Goal: Share content: Share content

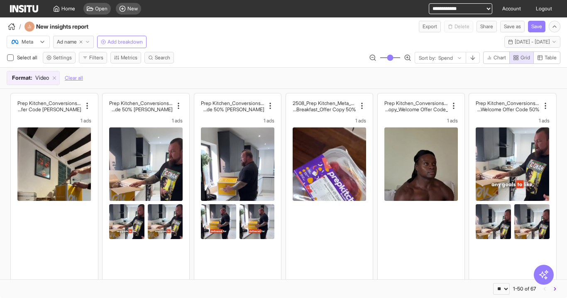
select select "**"
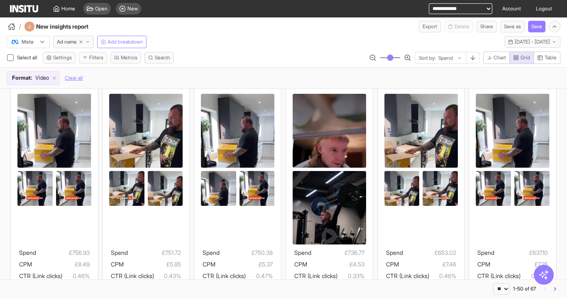
click at [433, 9] on select "**********" at bounding box center [461, 8] width 64 height 11
select select "**********"
click at [429, 3] on select "**********" at bounding box center [461, 8] width 64 height 11
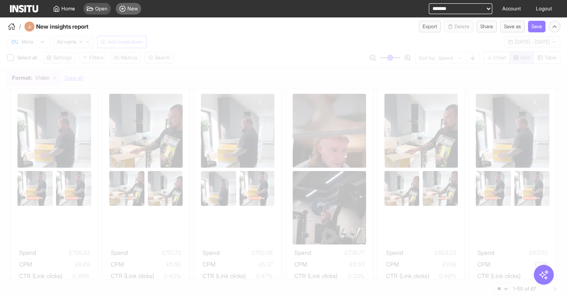
click at [137, 8] on span "New" at bounding box center [132, 8] width 10 height 7
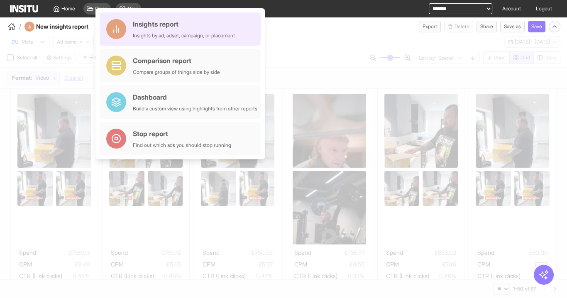
click at [174, 28] on div "Insights report" at bounding box center [184, 24] width 102 height 10
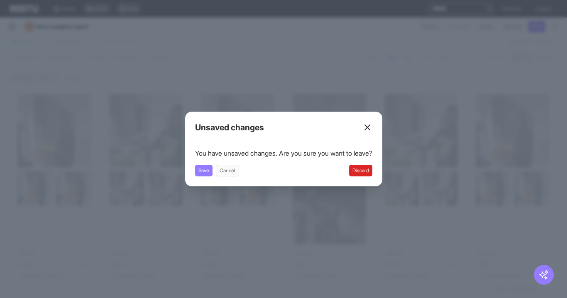
click at [371, 172] on button "Discard" at bounding box center [360, 171] width 23 height 12
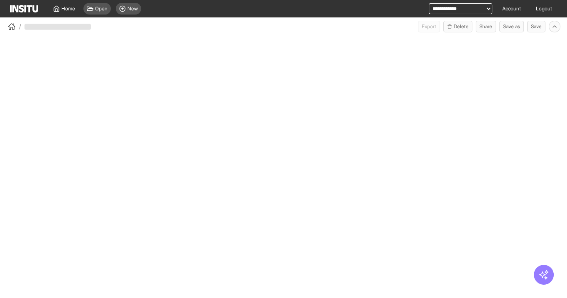
select select "**"
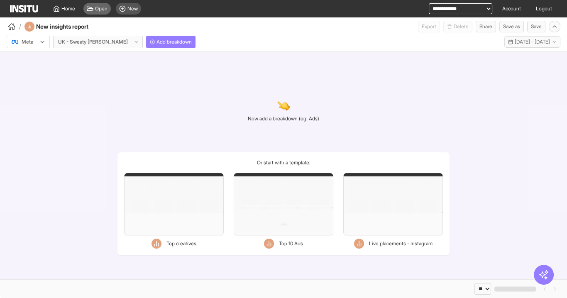
click at [107, 11] on span "Open" at bounding box center [101, 8] width 12 height 7
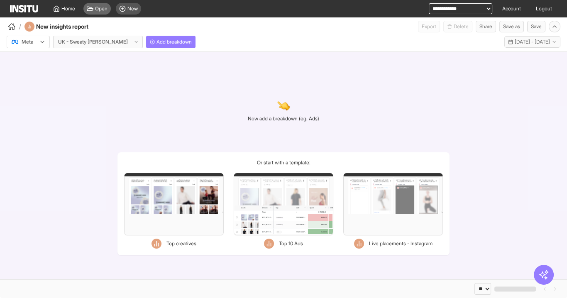
drag, startPoint x: 107, startPoint y: 11, endPoint x: 96, endPoint y: 7, distance: 11.6
click at [96, 7] on span "Open" at bounding box center [101, 8] width 12 height 7
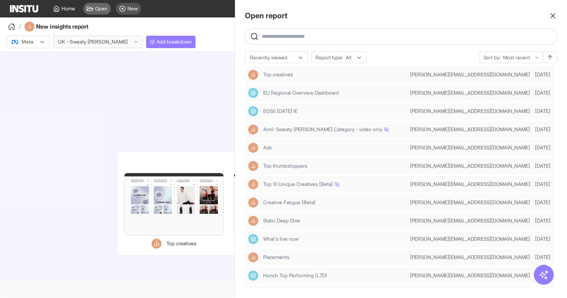
click at [96, 7] on div at bounding box center [283, 149] width 567 height 298
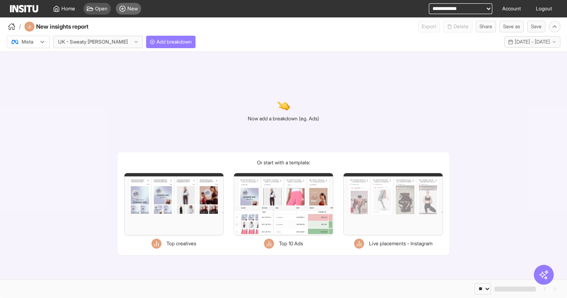
click at [132, 9] on span "New" at bounding box center [132, 8] width 10 height 7
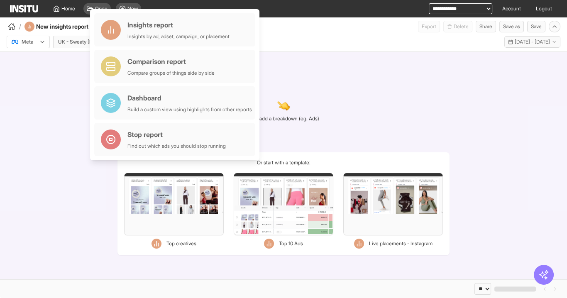
click at [401, 73] on div "Now add a breakdown (eg. Ads) Or start with a template: Filters Format Static V…" at bounding box center [283, 166] width 567 height 228
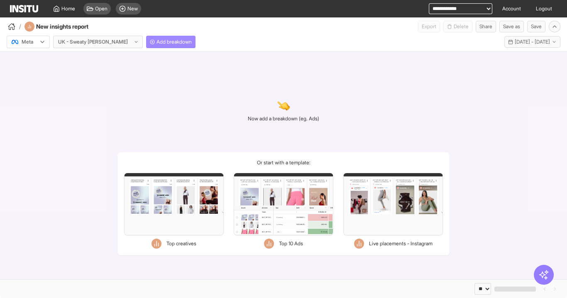
click at [161, 42] on span "Add breakdown" at bounding box center [174, 42] width 35 height 7
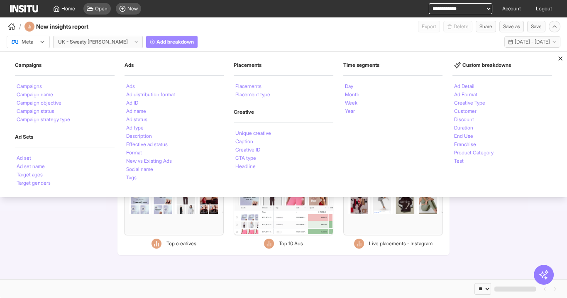
click at [161, 42] on span "Add breakdown" at bounding box center [175, 42] width 37 height 7
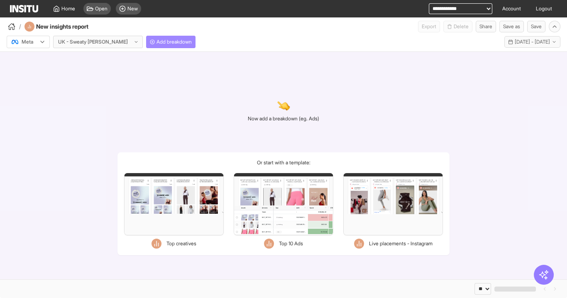
click at [163, 40] on span "Add breakdown" at bounding box center [174, 42] width 35 height 7
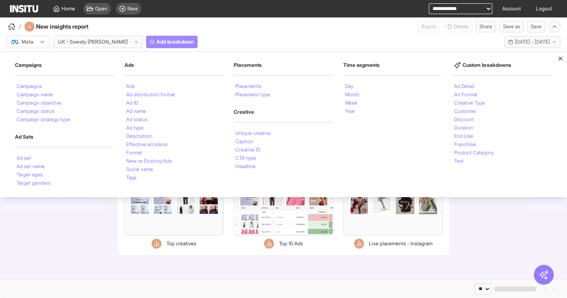
click at [164, 40] on span "Add breakdown" at bounding box center [175, 42] width 37 height 7
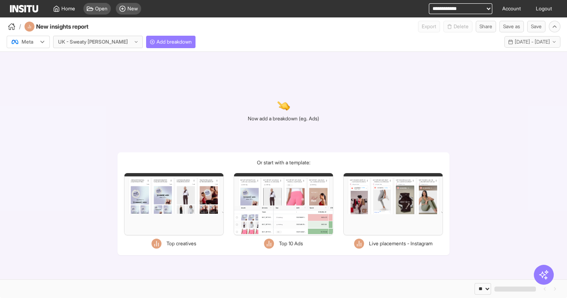
click at [289, 118] on h2 "Now add a breakdown (eg. Ads)" at bounding box center [283, 118] width 71 height 7
click at [286, 136] on div "Now add a breakdown (eg. Ads)" at bounding box center [283, 110] width 71 height 64
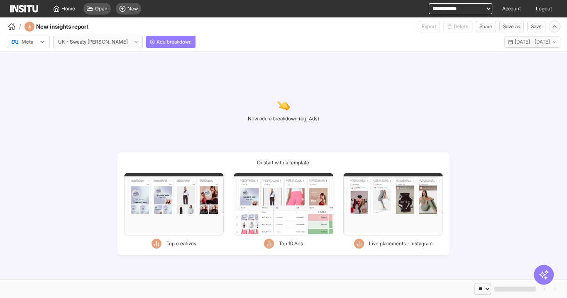
click at [167, 48] on div "Meta UK - Sweaty Betty Add breakdown Last 30 days - Sun 20 Jul - Mon 18 Aug, 20…" at bounding box center [283, 41] width 567 height 19
click at [164, 45] on button "Add breakdown" at bounding box center [170, 42] width 49 height 12
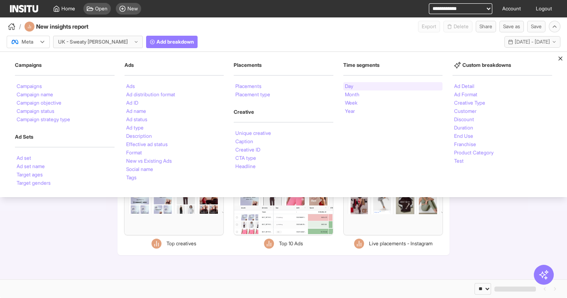
click at [351, 88] on li "Day" at bounding box center [349, 86] width 8 height 5
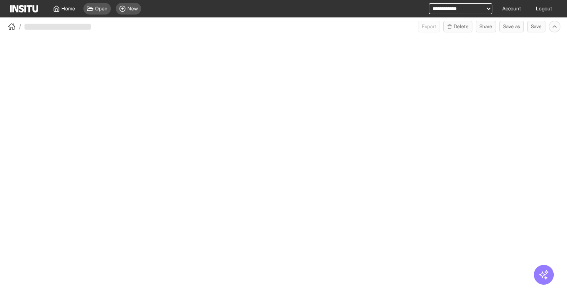
select select "**"
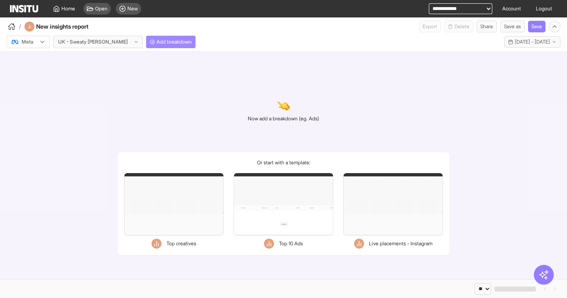
click at [157, 40] on span "Add breakdown" at bounding box center [174, 42] width 35 height 7
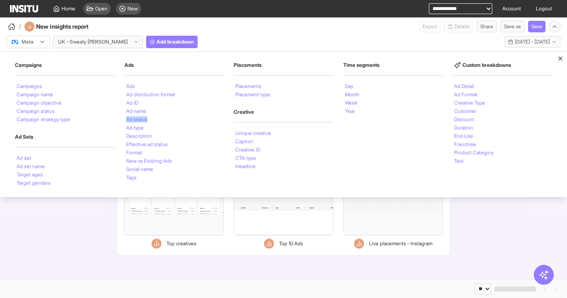
click at [55, 228] on div "Now add a breakdown (eg. Ads) Or start with a template: Filters Format Static V…" at bounding box center [283, 166] width 567 height 228
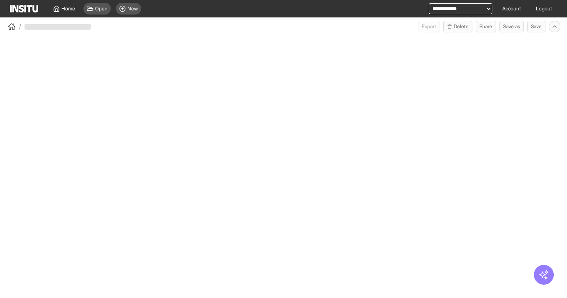
select select "**"
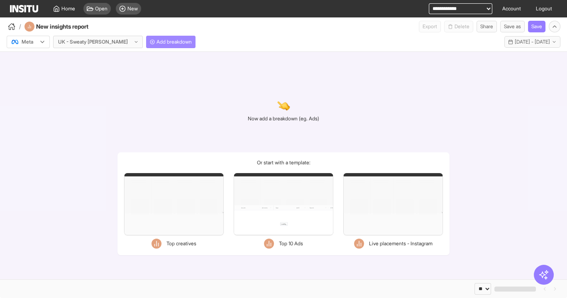
click at [157, 42] on span "Add breakdown" at bounding box center [174, 42] width 35 height 7
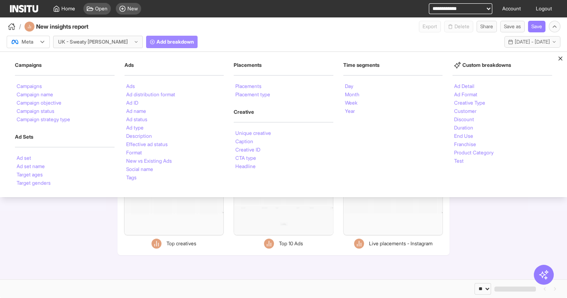
click at [157, 44] on span "Add breakdown" at bounding box center [175, 42] width 37 height 7
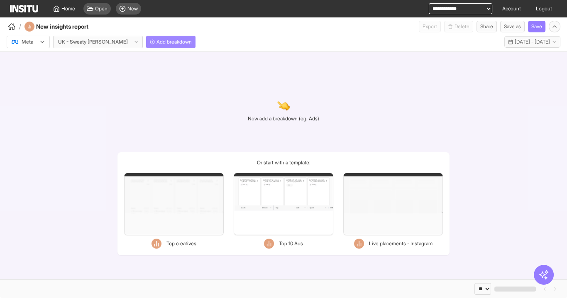
click at [157, 44] on span "Add breakdown" at bounding box center [174, 42] width 35 height 7
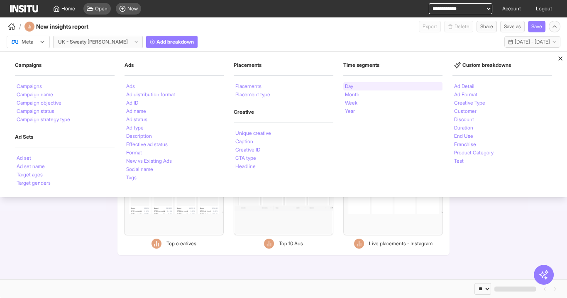
click at [352, 84] on li "Day" at bounding box center [349, 86] width 8 height 5
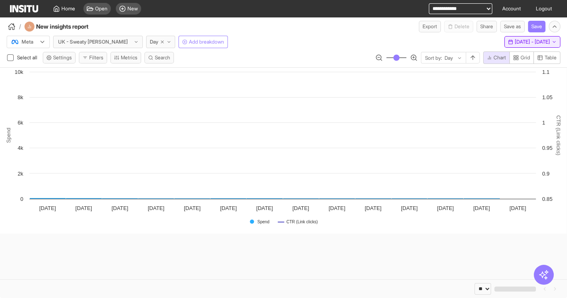
click at [528, 40] on span "[DATE] - [DATE]" at bounding box center [532, 42] width 35 height 7
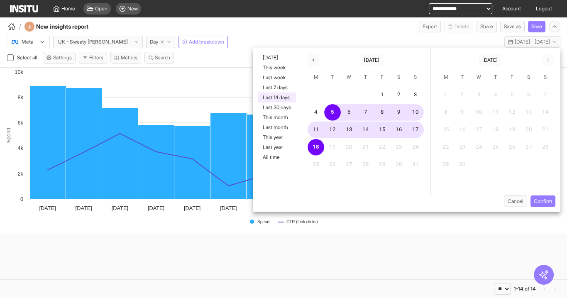
click at [279, 98] on button "Last 14 days" at bounding box center [277, 98] width 38 height 10
click at [539, 201] on button "Confirm" at bounding box center [543, 202] width 25 height 12
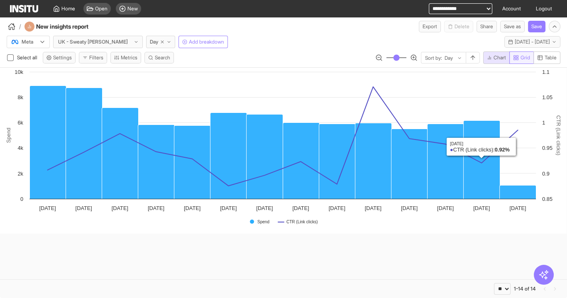
click at [523, 55] on span "Grid" at bounding box center [526, 57] width 10 height 7
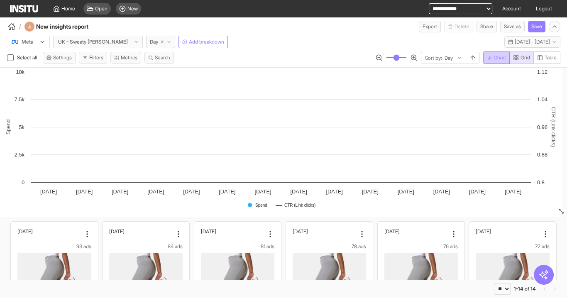
click at [495, 60] on span "Chart" at bounding box center [500, 57] width 12 height 7
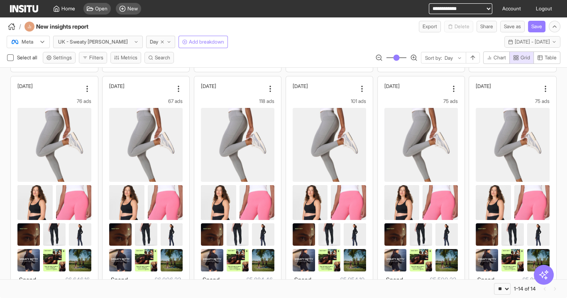
scroll to position [14, 0]
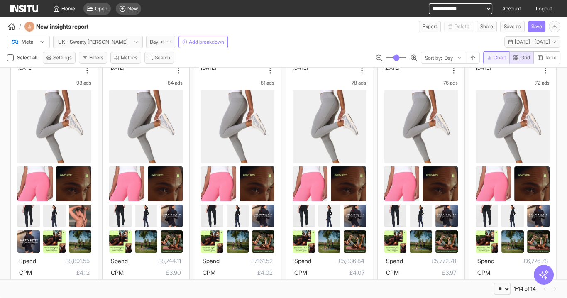
click at [499, 52] on button "Chart" at bounding box center [496, 57] width 27 height 12
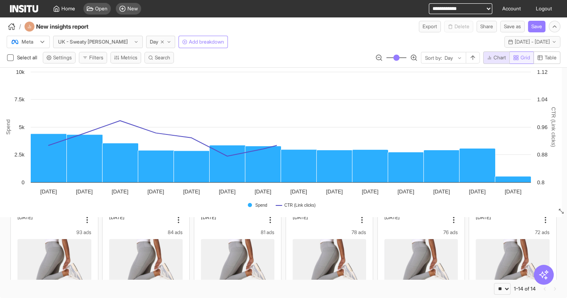
click at [513, 60] on span "Grid" at bounding box center [521, 57] width 17 height 7
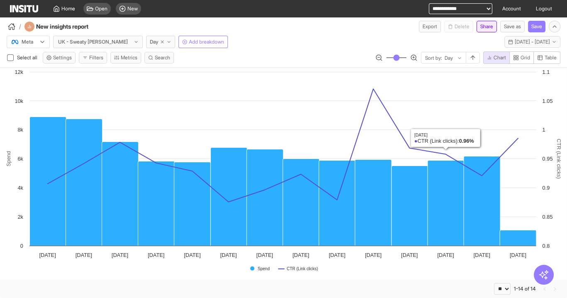
click at [487, 24] on button "Share" at bounding box center [487, 27] width 20 height 12
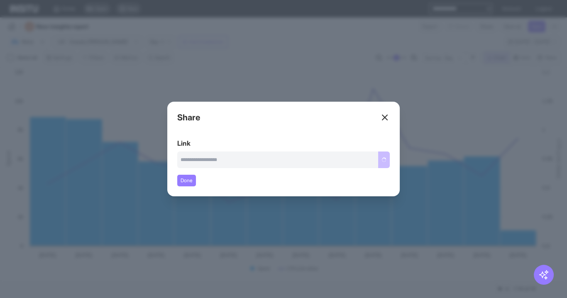
type input "**********"
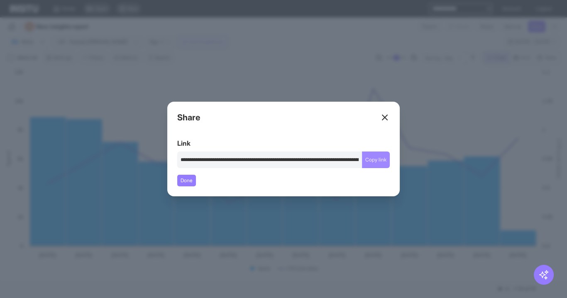
click at [380, 163] on button "Copy link" at bounding box center [376, 160] width 28 height 17
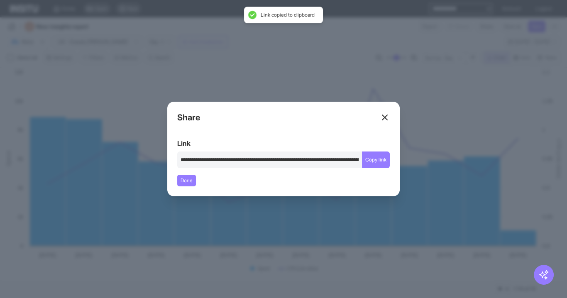
click at [272, 77] on div "Close overlay" at bounding box center [283, 149] width 567 height 298
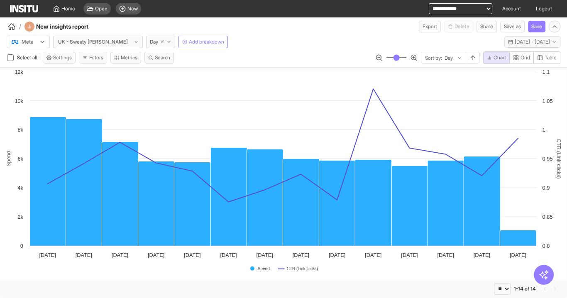
click at [81, 45] on div at bounding box center [92, 42] width 71 height 8
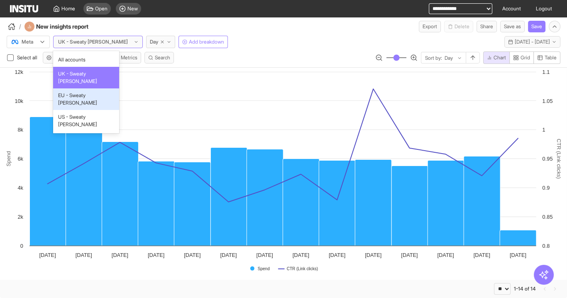
click at [82, 88] on div "EU - Sweaty [PERSON_NAME]" at bounding box center [86, 99] width 66 height 22
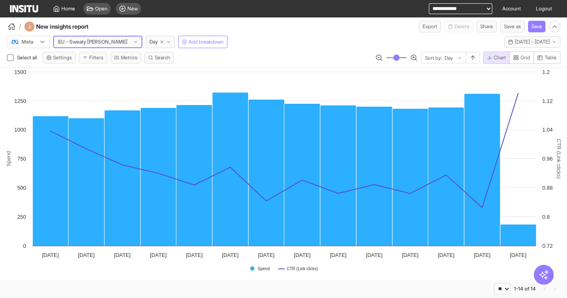
click at [94, 44] on div at bounding box center [92, 42] width 71 height 8
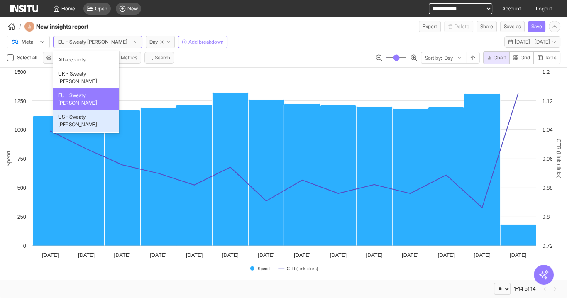
click at [88, 110] on div "US - Sweaty [PERSON_NAME]" at bounding box center [86, 121] width 66 height 22
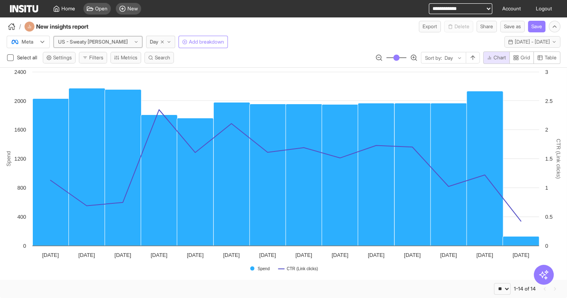
click at [85, 43] on div at bounding box center [92, 42] width 71 height 8
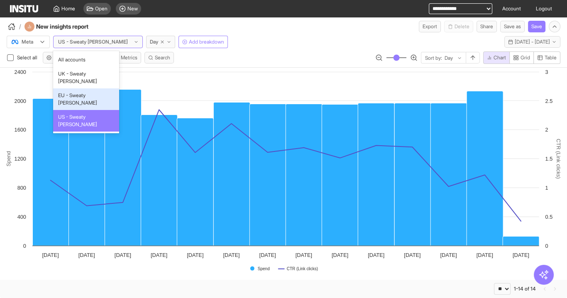
click at [88, 92] on span "EU - Sweaty [PERSON_NAME]" at bounding box center [86, 99] width 56 height 15
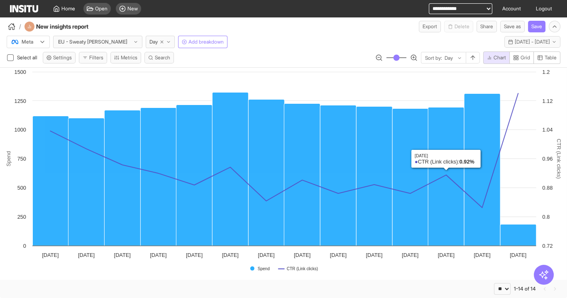
click at [479, 33] on div "Meta EU - Sweaty [PERSON_NAME] Add breakdown Last 14 days - [DATE] - [DATE] [DA…" at bounding box center [283, 40] width 567 height 16
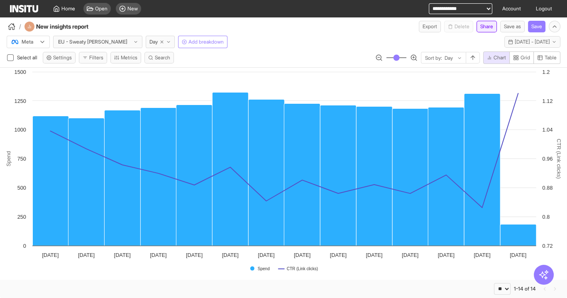
click at [486, 28] on button "Share" at bounding box center [487, 27] width 20 height 12
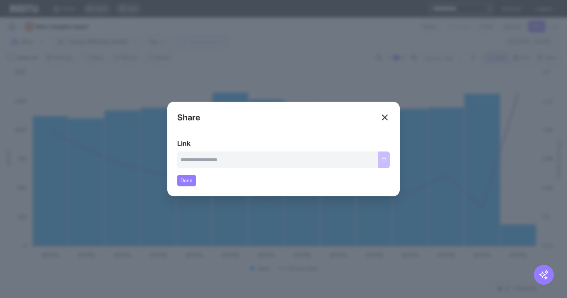
type input "**********"
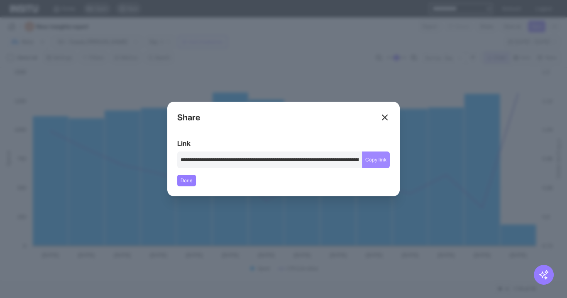
click at [379, 162] on button "Copy link" at bounding box center [376, 160] width 28 height 17
click at [381, 116] on icon at bounding box center [385, 118] width 10 height 10
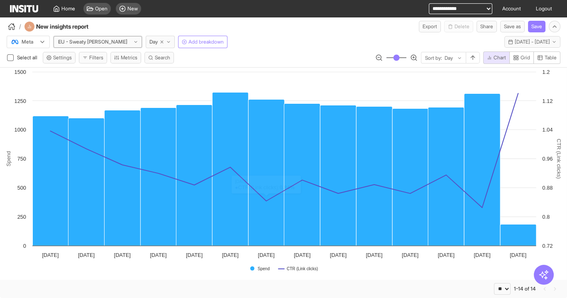
click at [88, 43] on div at bounding box center [92, 42] width 71 height 8
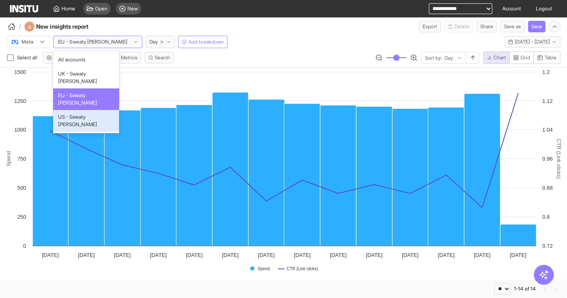
click at [85, 113] on span "US - Sweaty [PERSON_NAME]" at bounding box center [86, 120] width 56 height 15
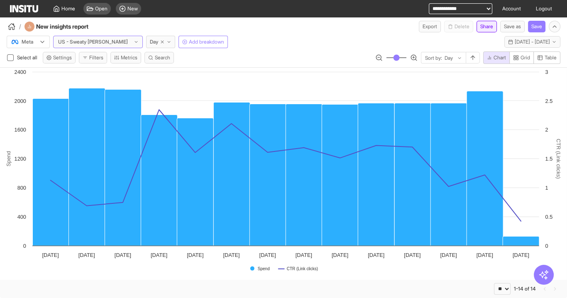
click at [487, 26] on button "Share" at bounding box center [487, 27] width 20 height 12
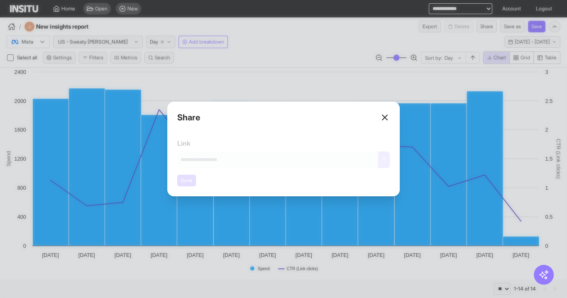
type input "**********"
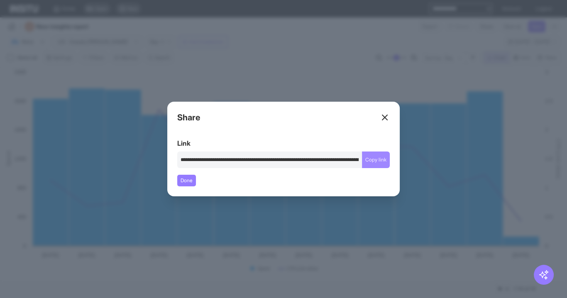
click at [372, 162] on button "Copy link" at bounding box center [376, 160] width 28 height 17
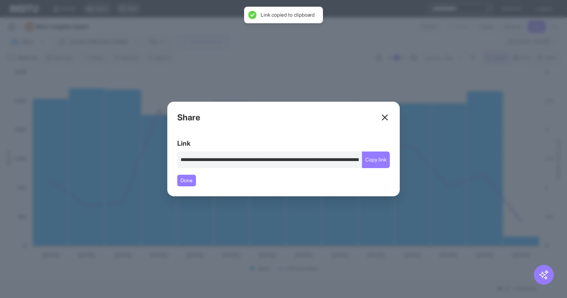
click at [304, 245] on div "Close overlay" at bounding box center [283, 149] width 567 height 298
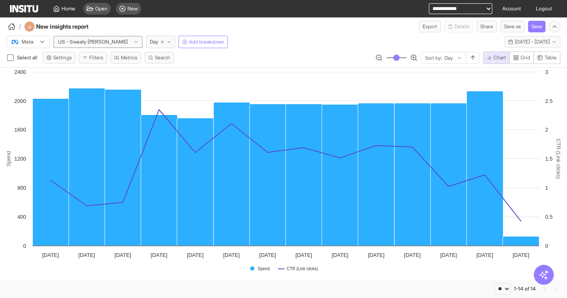
click at [92, 40] on div at bounding box center [92, 42] width 71 height 8
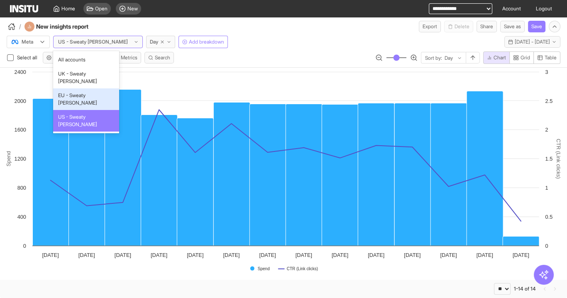
click at [88, 77] on span "UK - Sweaty [PERSON_NAME]" at bounding box center [86, 77] width 56 height 15
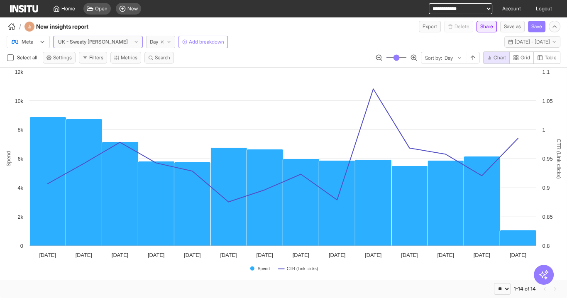
click at [486, 27] on button "Share" at bounding box center [487, 27] width 20 height 12
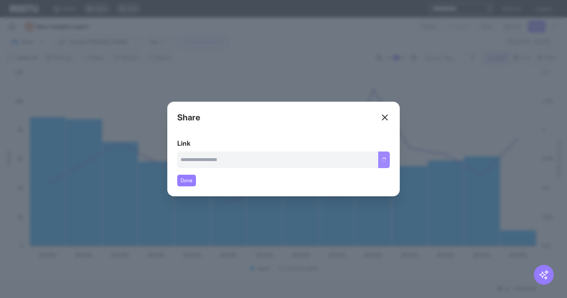
type input "**********"
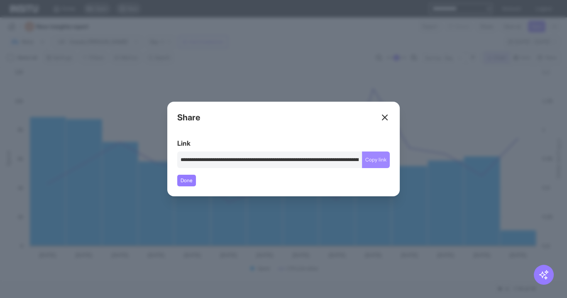
click at [382, 159] on button "Copy link" at bounding box center [376, 160] width 28 height 17
click at [387, 119] on icon at bounding box center [385, 118] width 10 height 10
